Goal: Navigation & Orientation: Go to known website

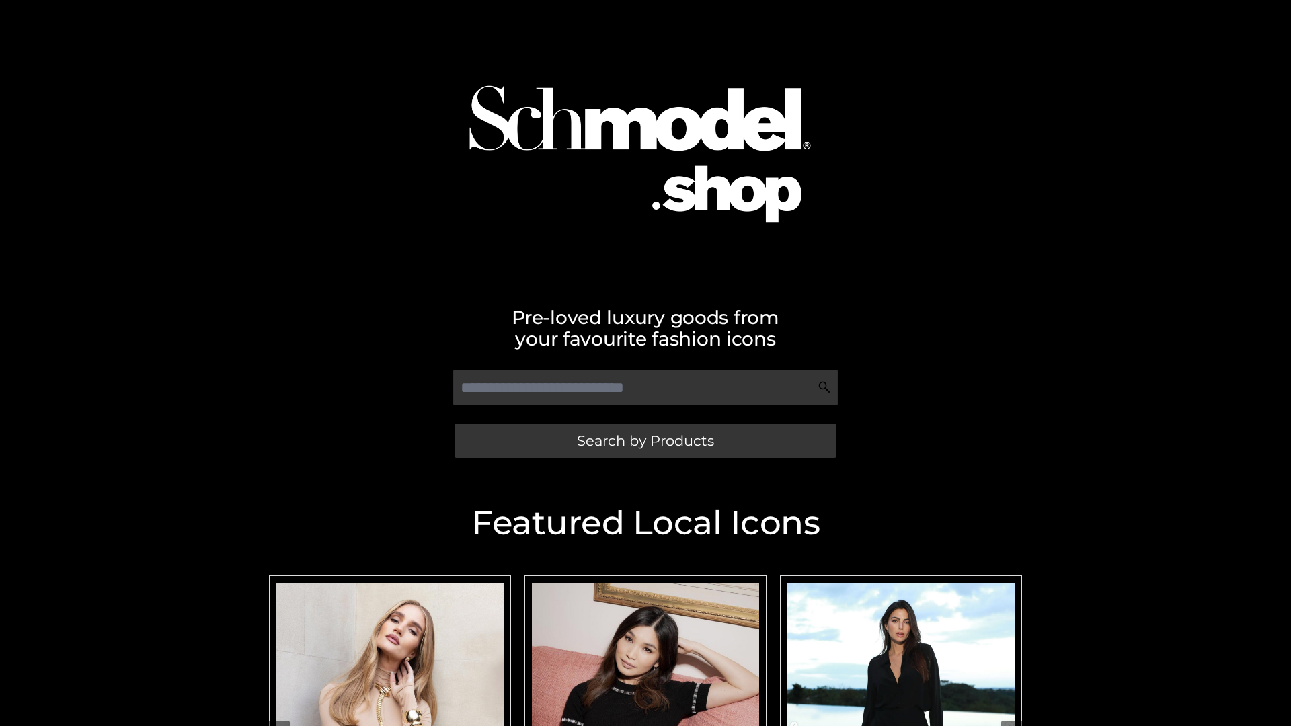
scroll to position [7, 0]
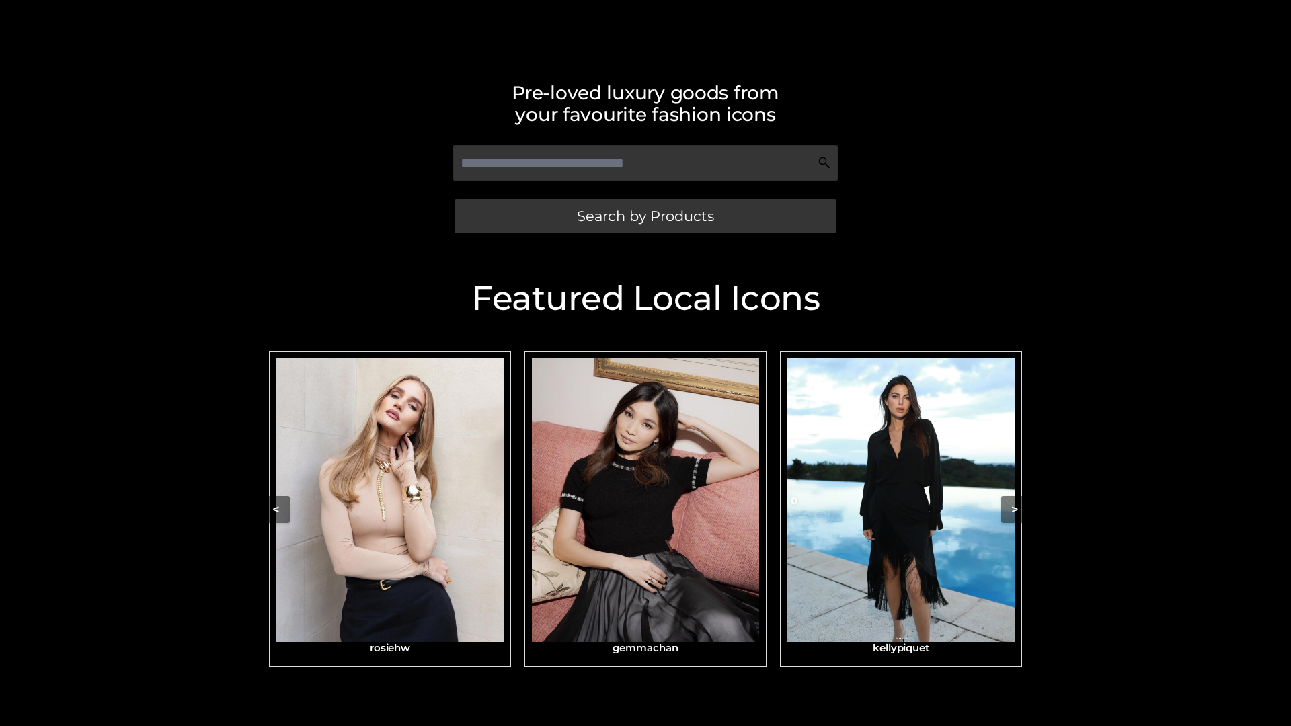
scroll to position [286, 0]
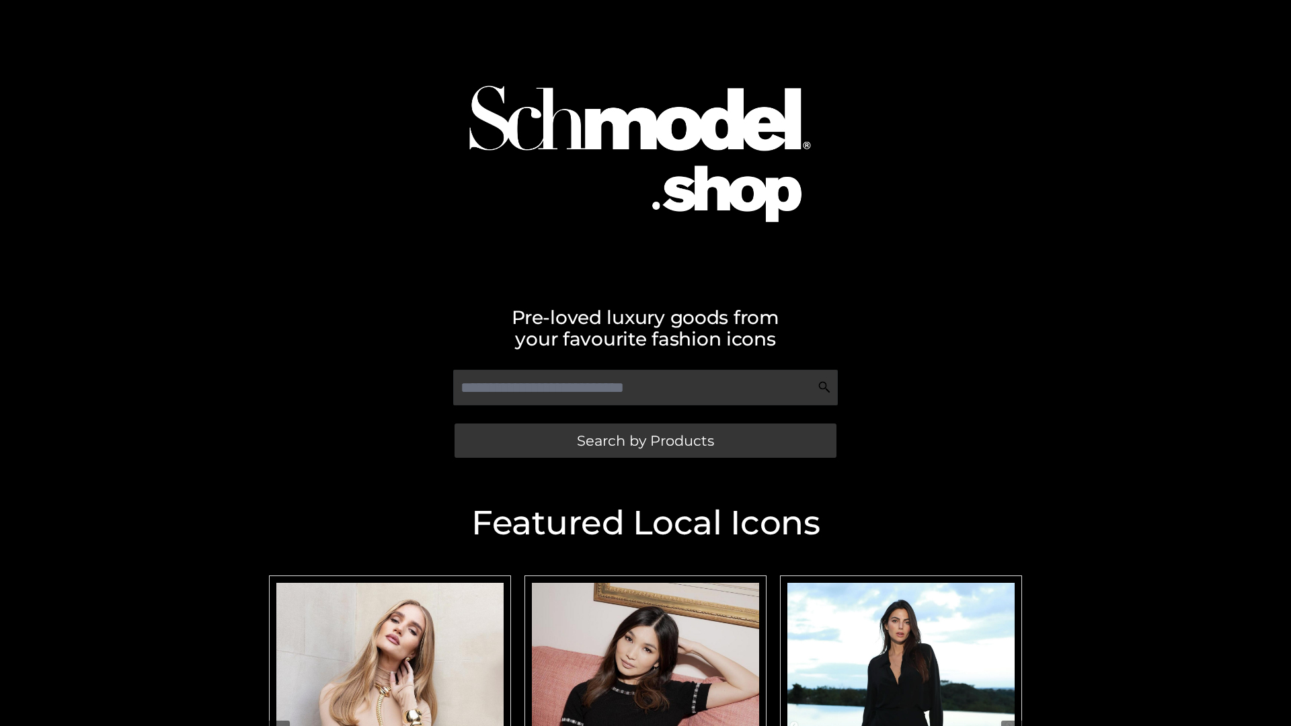
scroll to position [34, 0]
